Goal: Task Accomplishment & Management: Manage account settings

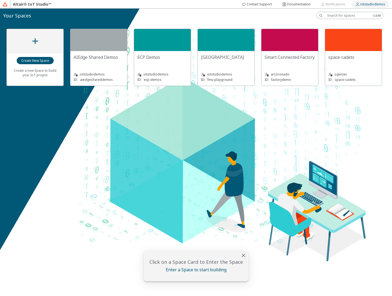
click at [0, 0] on slot "iotstudiodemos" at bounding box center [0, 0] width 0 height 0
click at [220, 20] on div "Your Spaces" at bounding box center [196, 16] width 392 height 14
click at [321, 120] on div "Create a new Space to build your IoT project AIEdge Shared Demos iotstudiodemos…" at bounding box center [196, 152] width 392 height 287
click at [295, 133] on div "Create a new Space to build your IoT project AIEdge Shared Demos iotstudiodemos…" at bounding box center [196, 152] width 392 height 287
click at [303, 132] on div "Create a new Space to build your IoT project AIEdge Shared Demos iotstudiodemos…" at bounding box center [196, 152] width 392 height 287
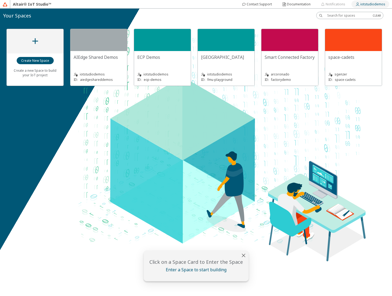
click at [0, 0] on slot "iotstudiodemos" at bounding box center [0, 0] width 0 height 0
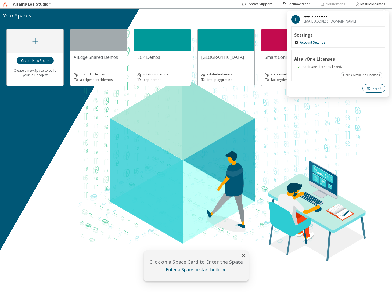
click at [0, 0] on slot "Logout" at bounding box center [0, 0] width 0 height 0
